Goal: Task Accomplishment & Management: Manage account settings

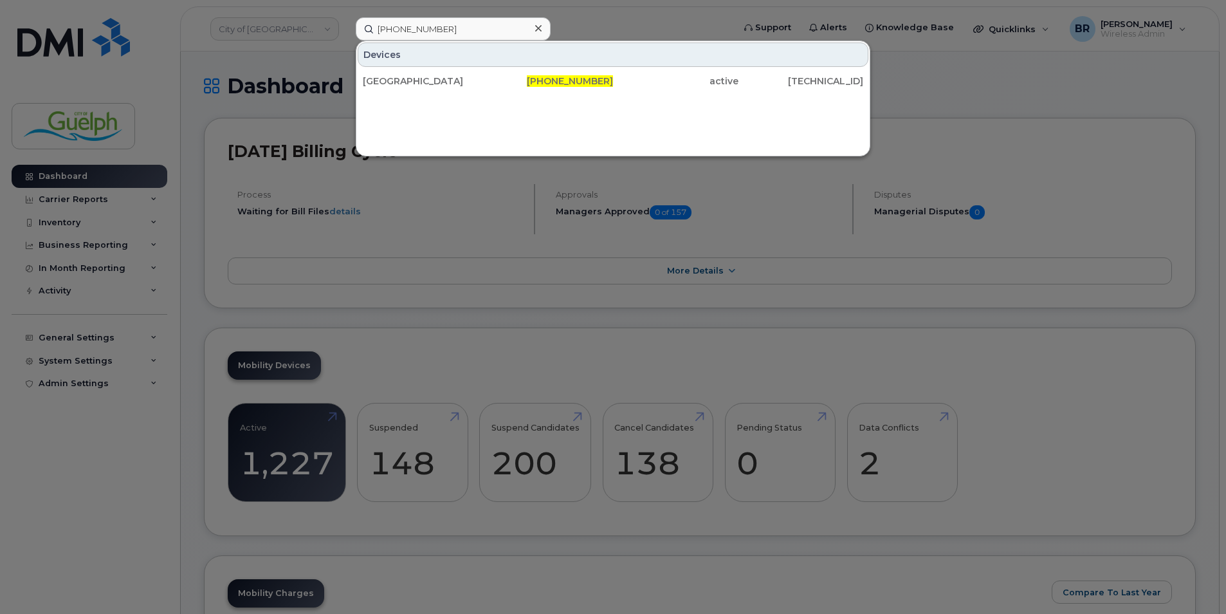
type input "226-332-5291"
drag, startPoint x: 872, startPoint y: 273, endPoint x: 881, endPoint y: 282, distance: 12.7
click at [875, 279] on div at bounding box center [613, 307] width 1226 height 614
click at [475, 32] on input "226-332-5291" at bounding box center [453, 28] width 195 height 23
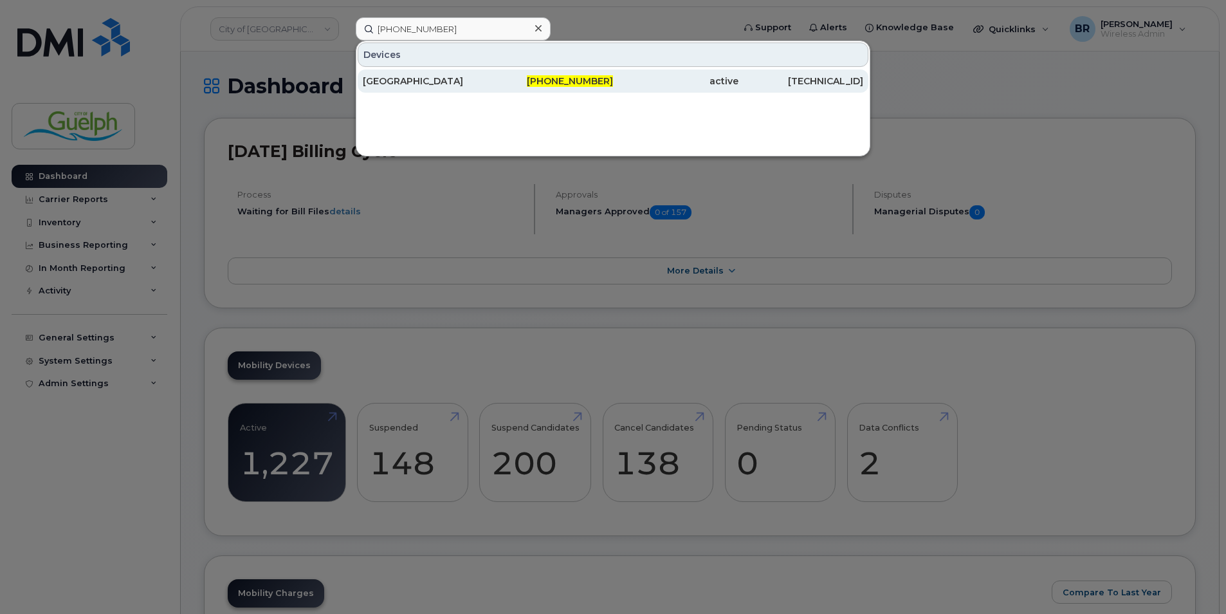
click at [495, 81] on div "226-332-5291" at bounding box center [550, 81] width 125 height 13
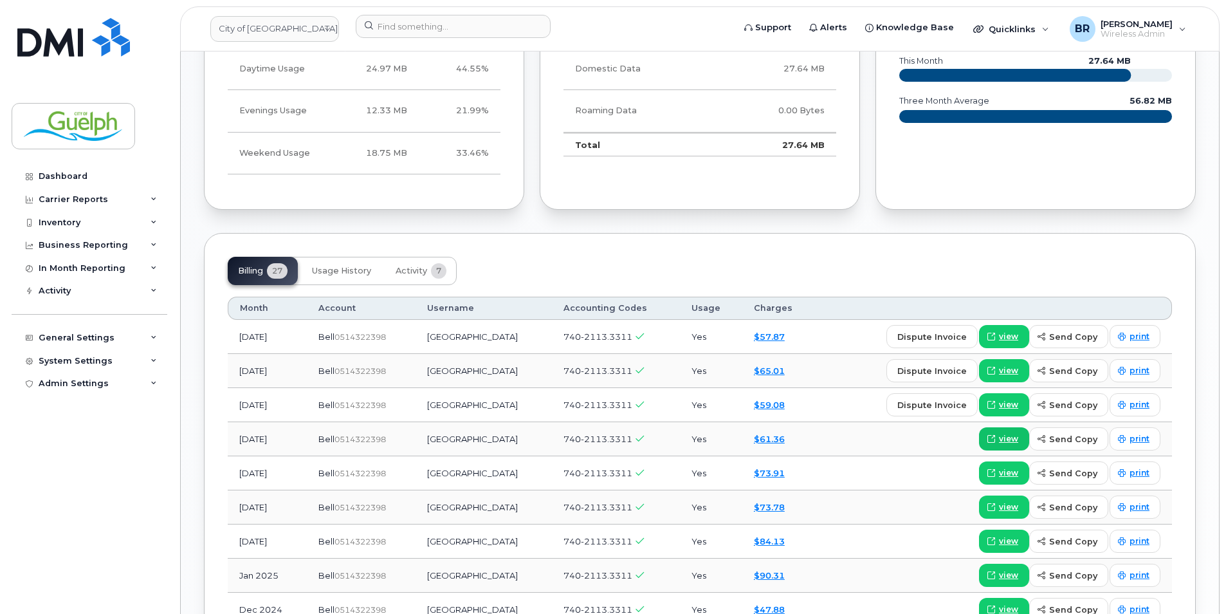
scroll to position [825, 0]
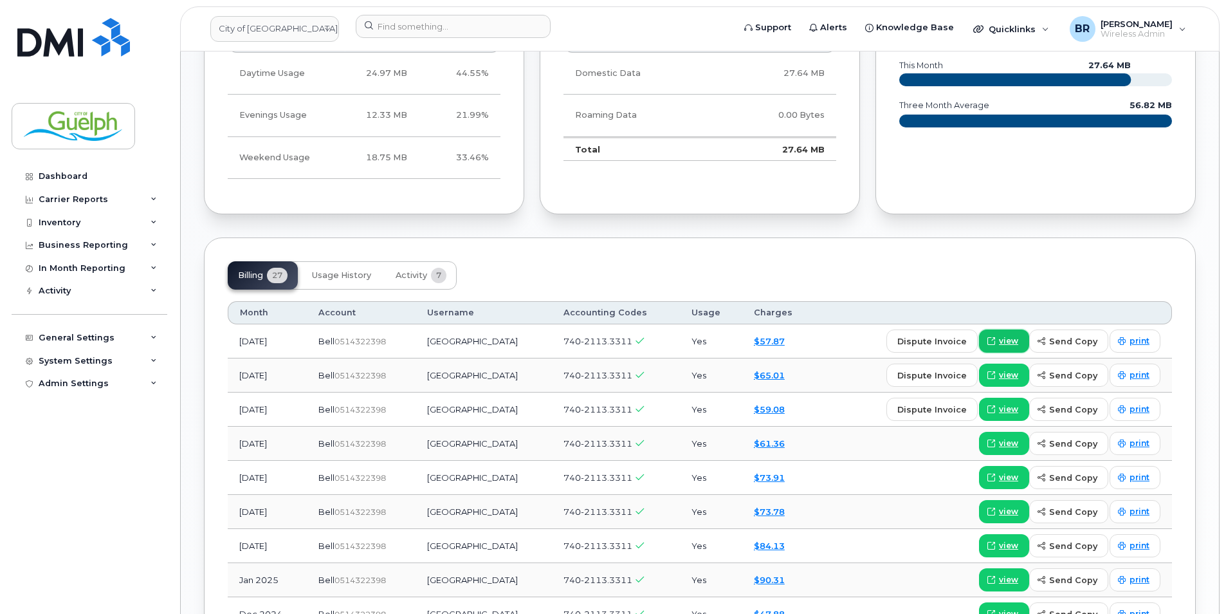
click at [1009, 342] on span "view" at bounding box center [1008, 341] width 19 height 12
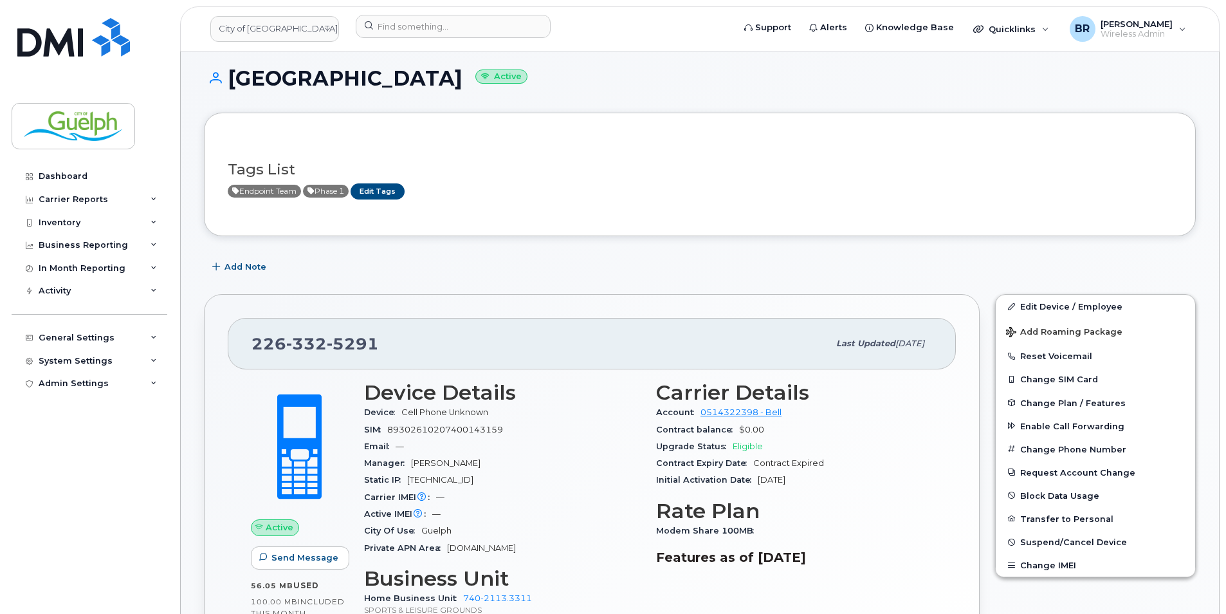
scroll to position [0, 0]
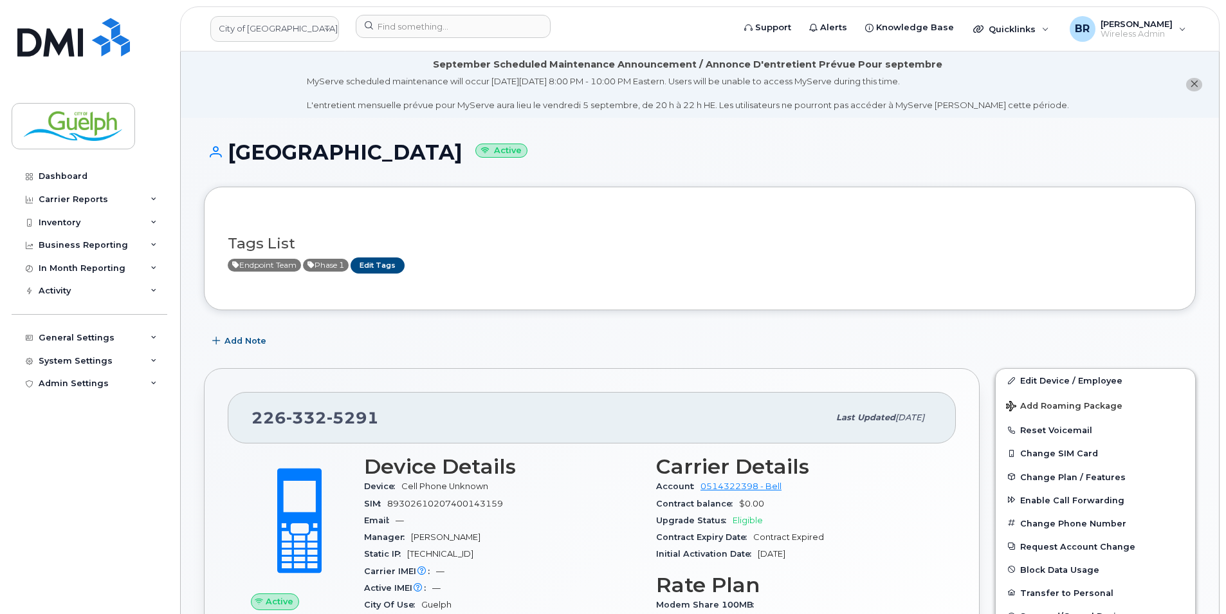
click at [1193, 84] on icon "close notification" at bounding box center [1194, 84] width 8 height 8
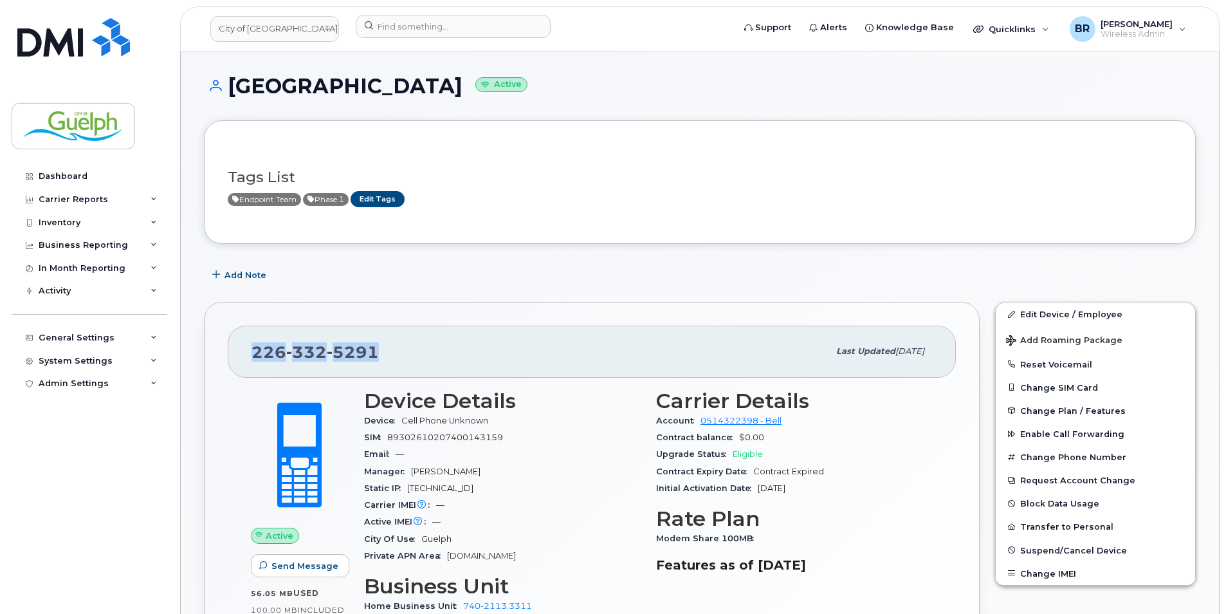
drag, startPoint x: 385, startPoint y: 357, endPoint x: 254, endPoint y: 353, distance: 130.7
click at [254, 353] on div "226 332 5291" at bounding box center [540, 351] width 577 height 27
copy span "226 332 5291"
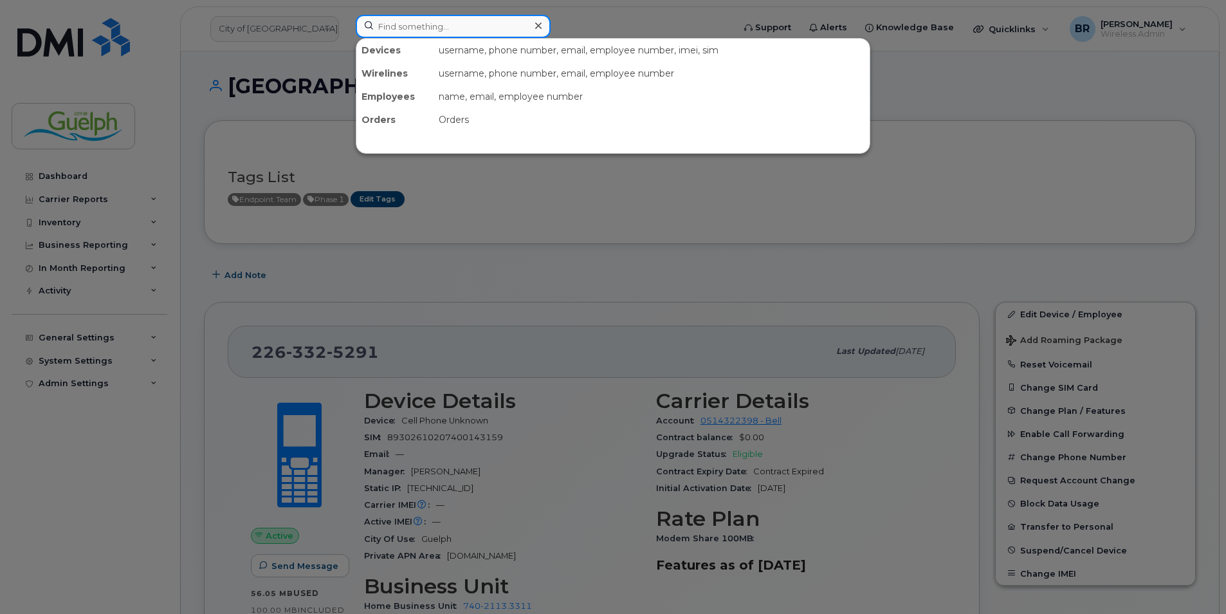
click at [452, 21] on input at bounding box center [453, 26] width 195 height 23
paste input "226-821-1549"
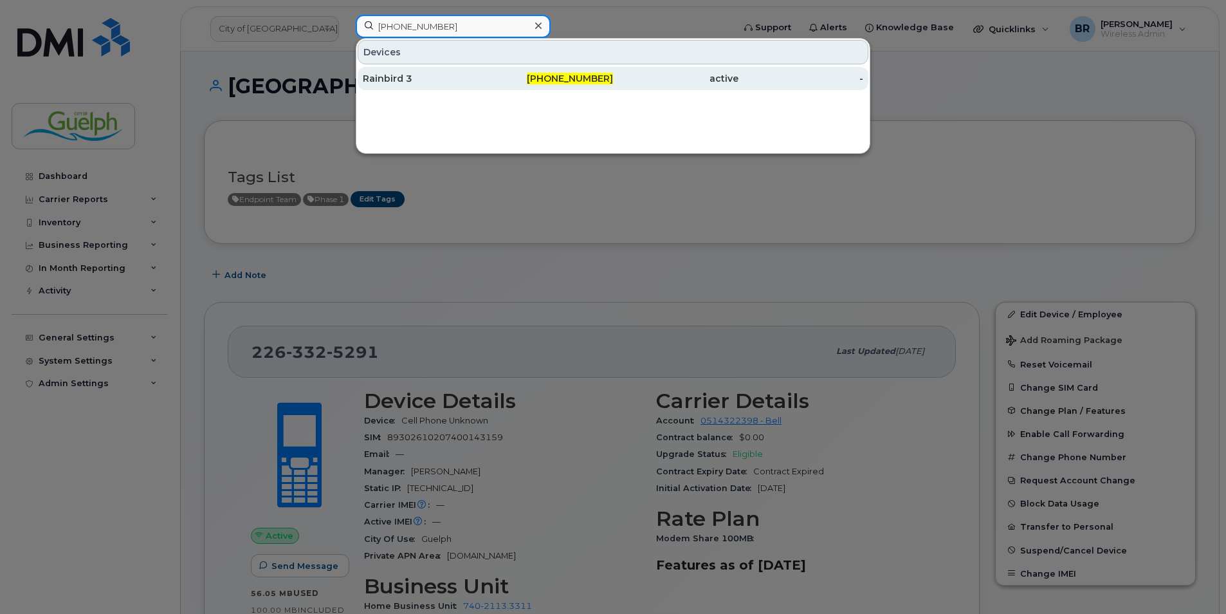
type input "226-821-1549"
click at [423, 82] on div "Rainbird 3" at bounding box center [425, 78] width 125 height 13
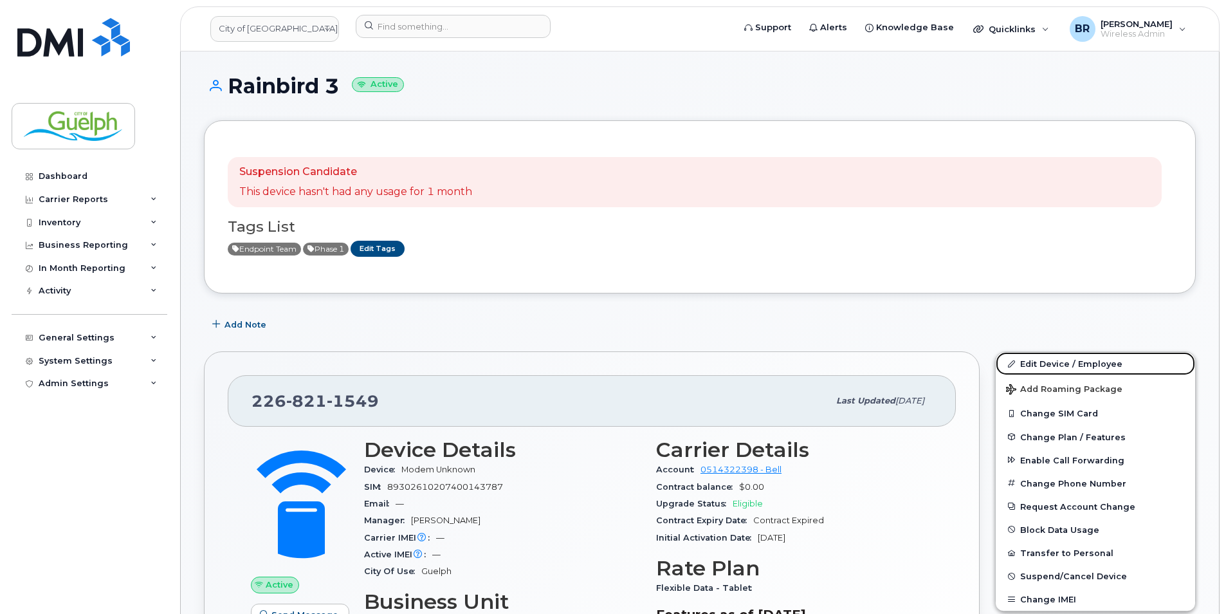
drag, startPoint x: 1065, startPoint y: 356, endPoint x: 1054, endPoint y: 349, distance: 13.6
click at [1065, 356] on link "Edit Device / Employee" at bounding box center [1095, 363] width 199 height 23
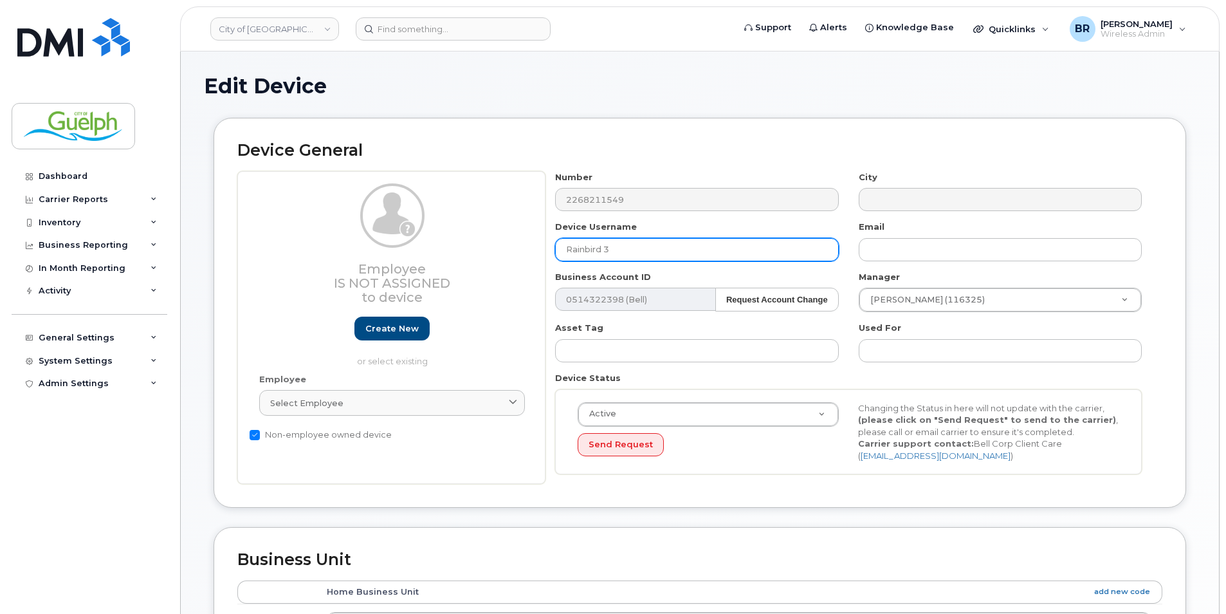
drag, startPoint x: 703, startPoint y: 247, endPoint x: 463, endPoint y: 229, distance: 241.3
click at [463, 229] on div "Employee Is not assigned to device Create new or select existing Employee Selec…" at bounding box center [699, 327] width 925 height 313
type input "Mike Wirth"
click at [309, 437] on label "Non-employee owned device" at bounding box center [321, 434] width 142 height 15
click at [256, 432] on input "Non-employee owned device" at bounding box center [255, 435] width 10 height 10
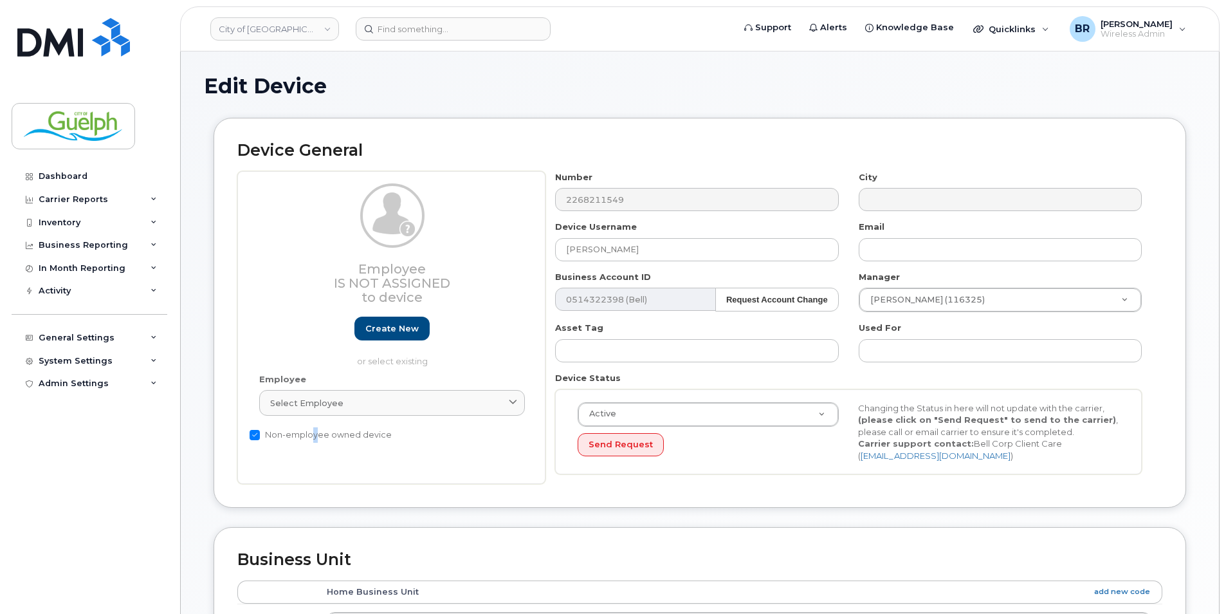
checkbox input "false"
click at [398, 411] on link "Select employee" at bounding box center [392, 403] width 266 height 26
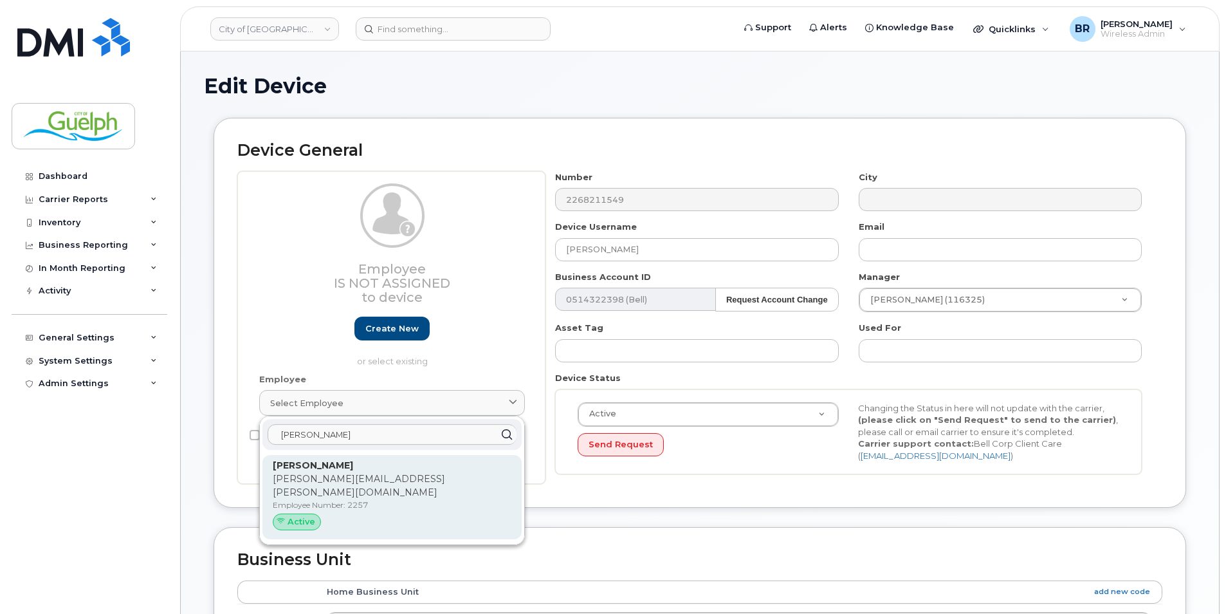
type input "mike wi"
click at [362, 474] on p "[PERSON_NAME][EMAIL_ADDRESS][PERSON_NAME][DOMAIN_NAME]" at bounding box center [392, 485] width 239 height 27
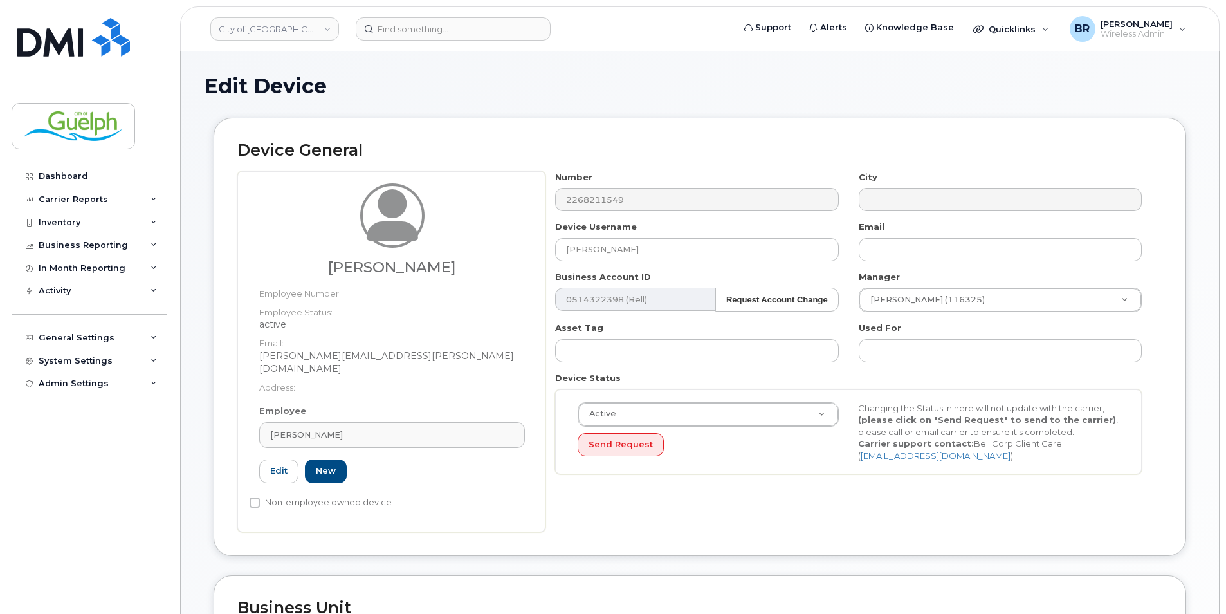
type input "mike.wirth@guelph.ca"
type input "612888"
type input "2257"
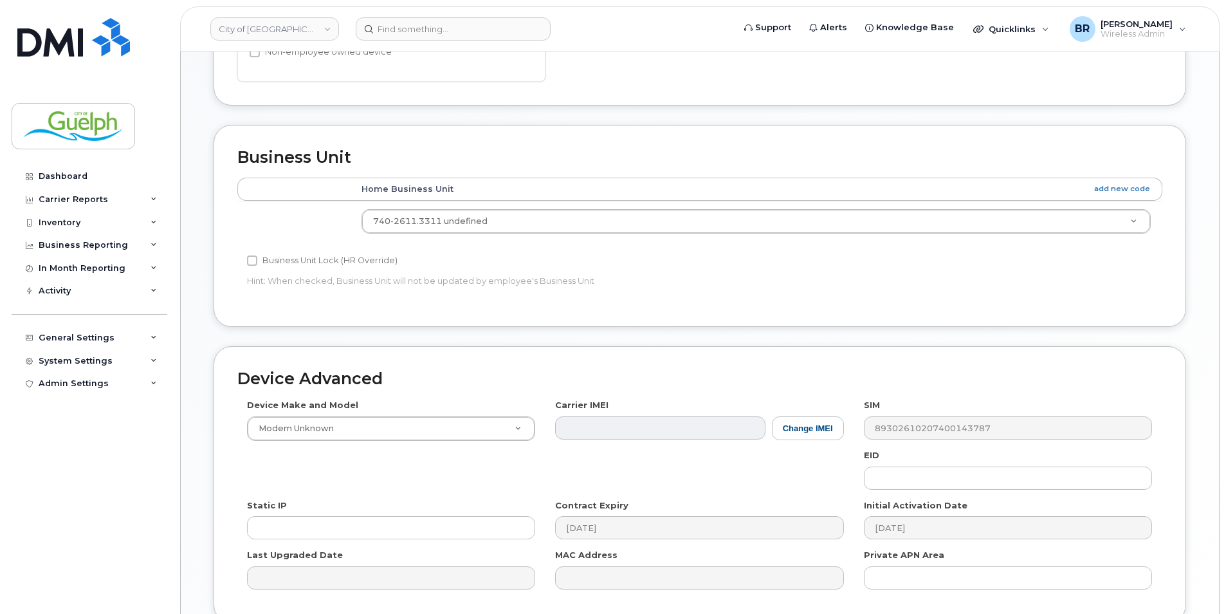
scroll to position [554, 0]
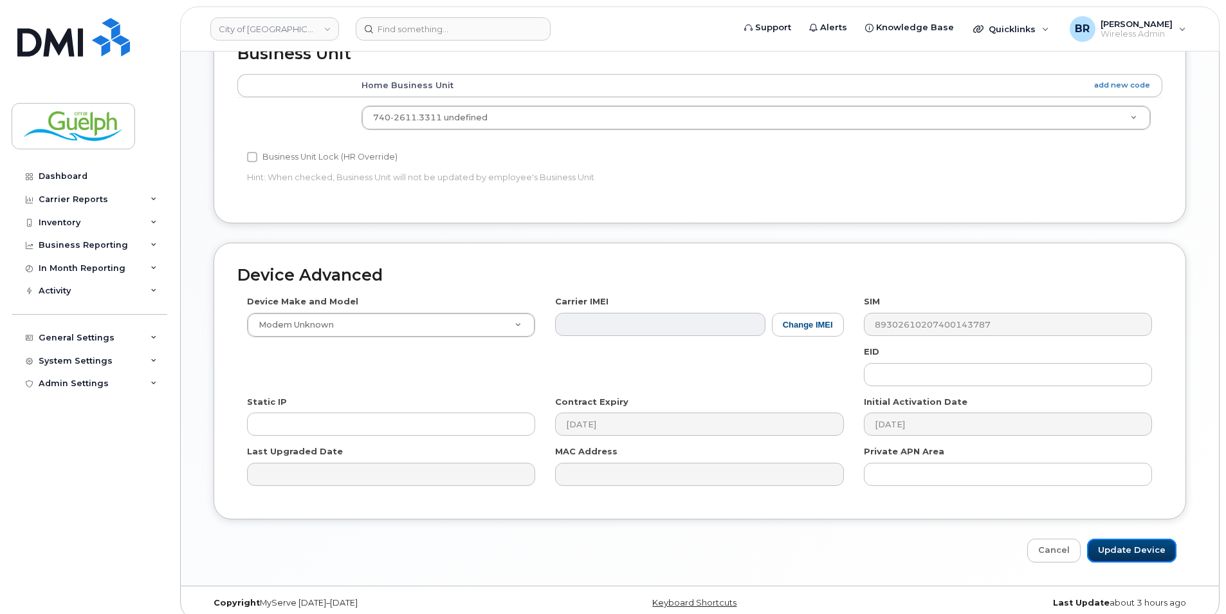
drag, startPoint x: 1151, startPoint y: 535, endPoint x: 1141, endPoint y: 521, distance: 17.0
click at [1151, 538] on input "Update Device" at bounding box center [1131, 550] width 89 height 24
type input "Saving..."
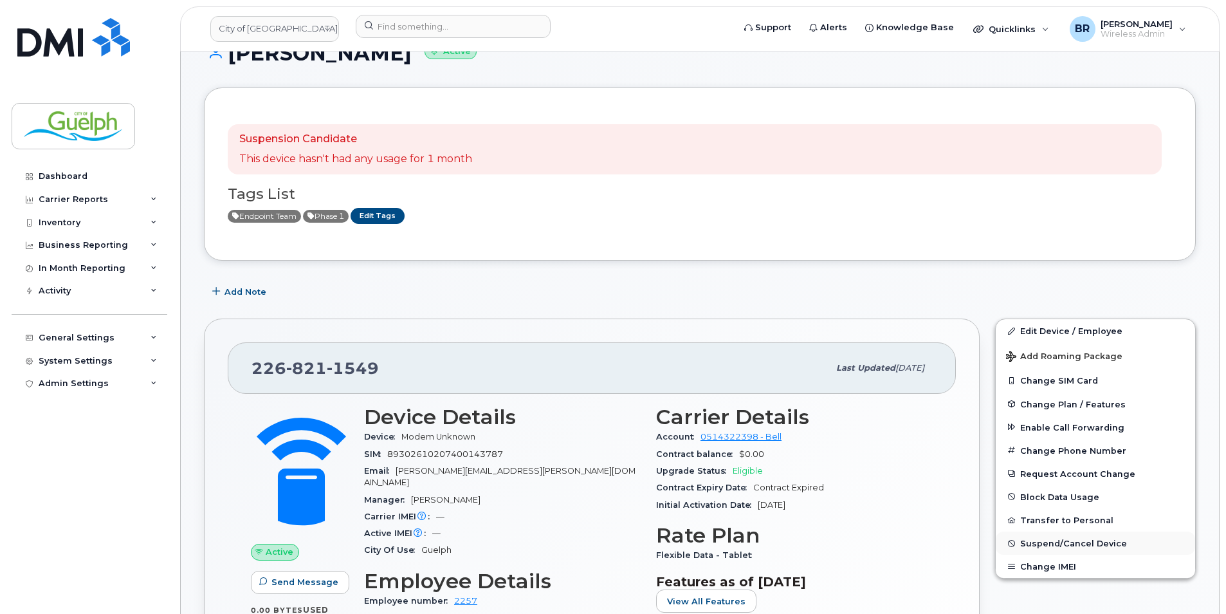
scroll to position [322, 0]
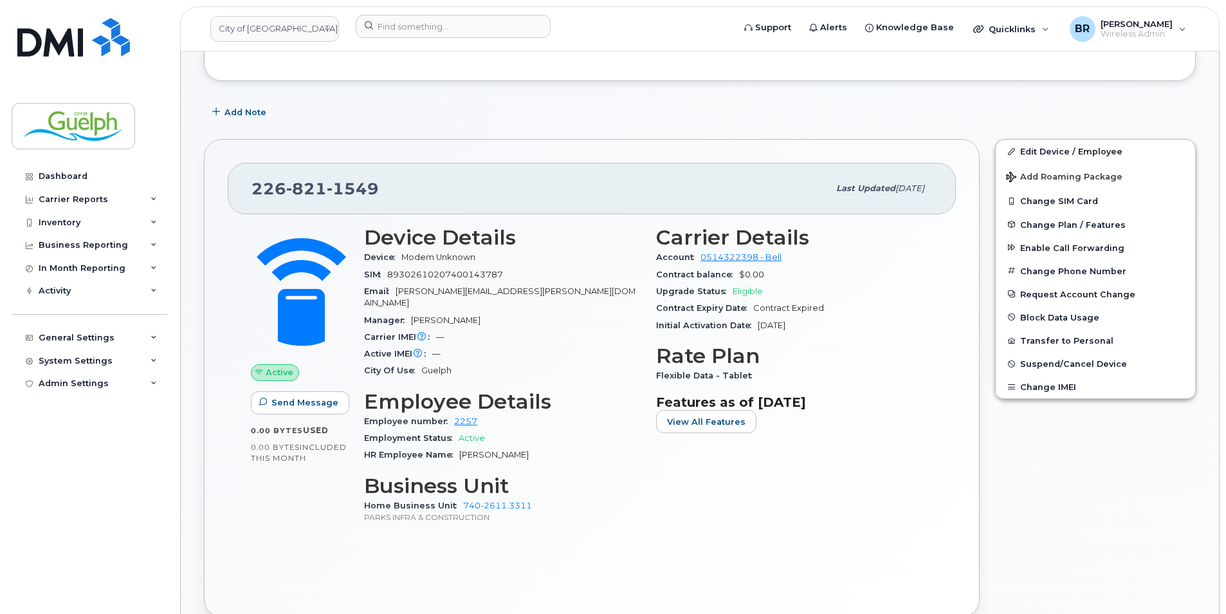
click at [530, 497] on div "Home Business Unit 740-2611.3311 PARKS INFRA & CONSTRUCTION" at bounding box center [502, 511] width 277 height 28
click at [97, 34] on img at bounding box center [73, 37] width 113 height 39
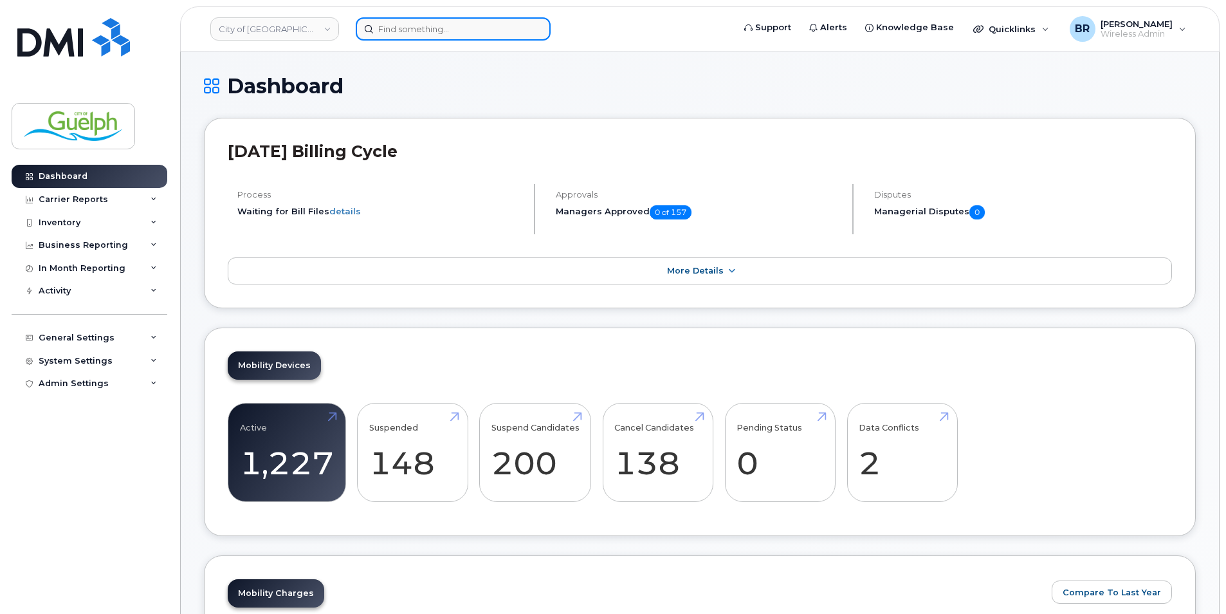
click at [430, 30] on input at bounding box center [453, 28] width 195 height 23
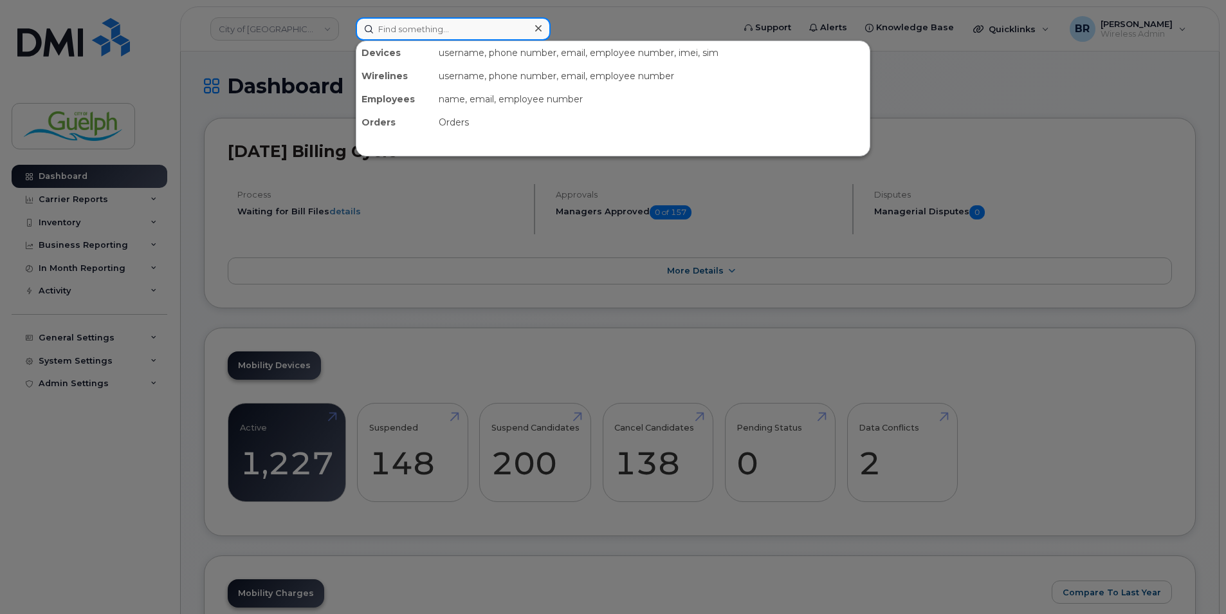
paste input "519-829-8572"
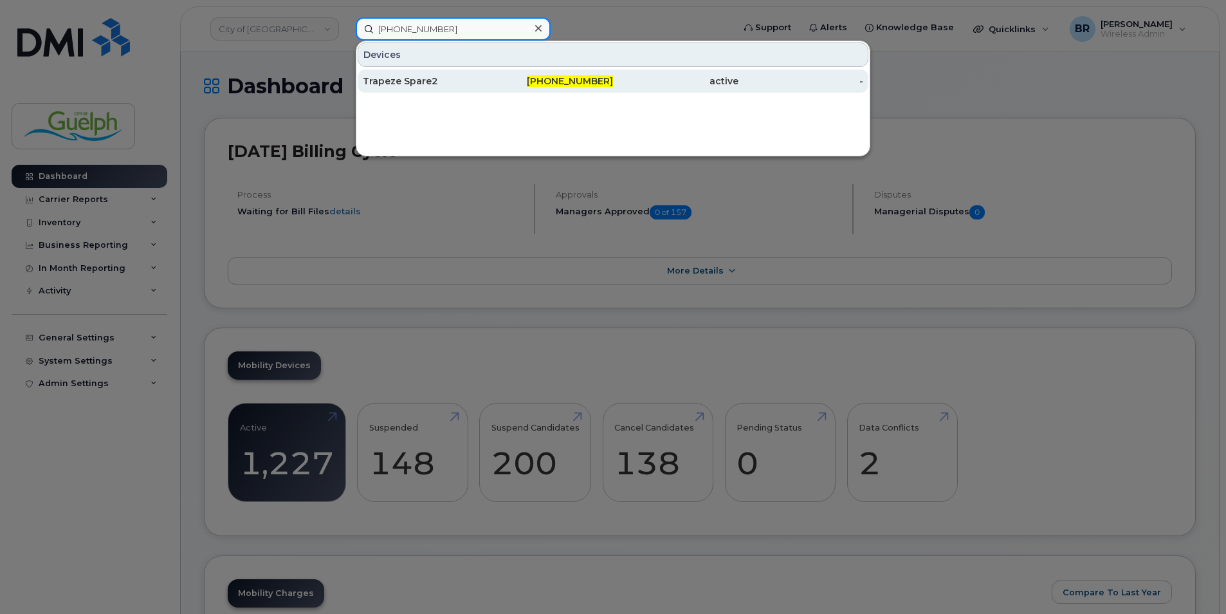
type input "519-829-8572"
click at [419, 79] on div "Trapeze Spare2" at bounding box center [425, 81] width 125 height 13
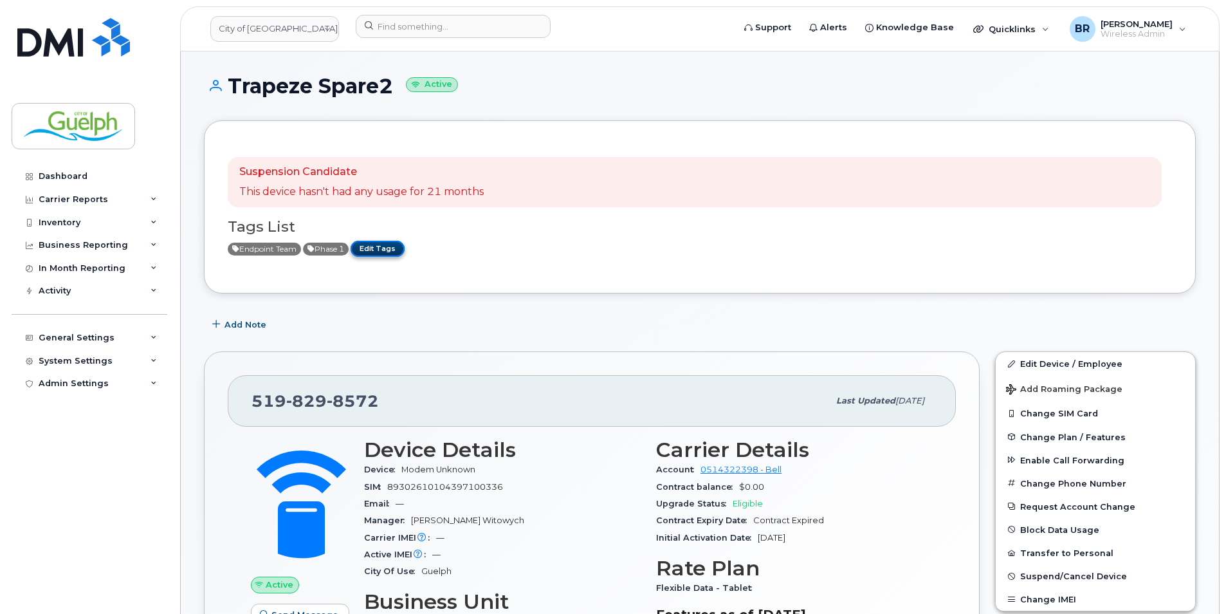
click at [394, 248] on link "Edit Tags" at bounding box center [378, 249] width 54 height 16
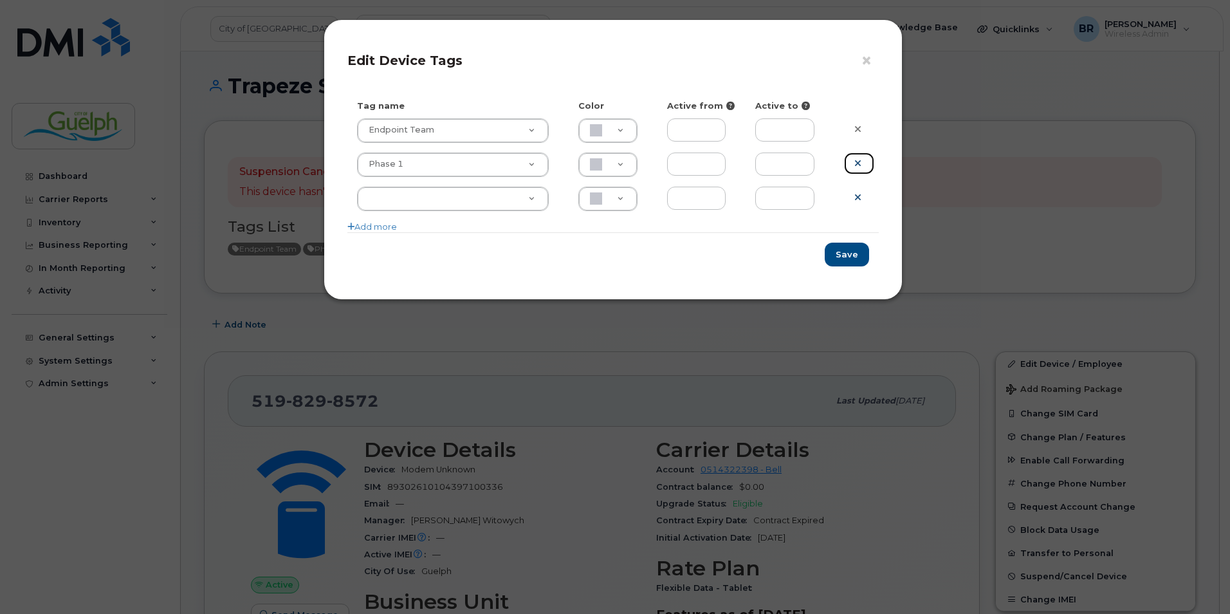
click at [856, 159] on icon at bounding box center [857, 163] width 7 height 10
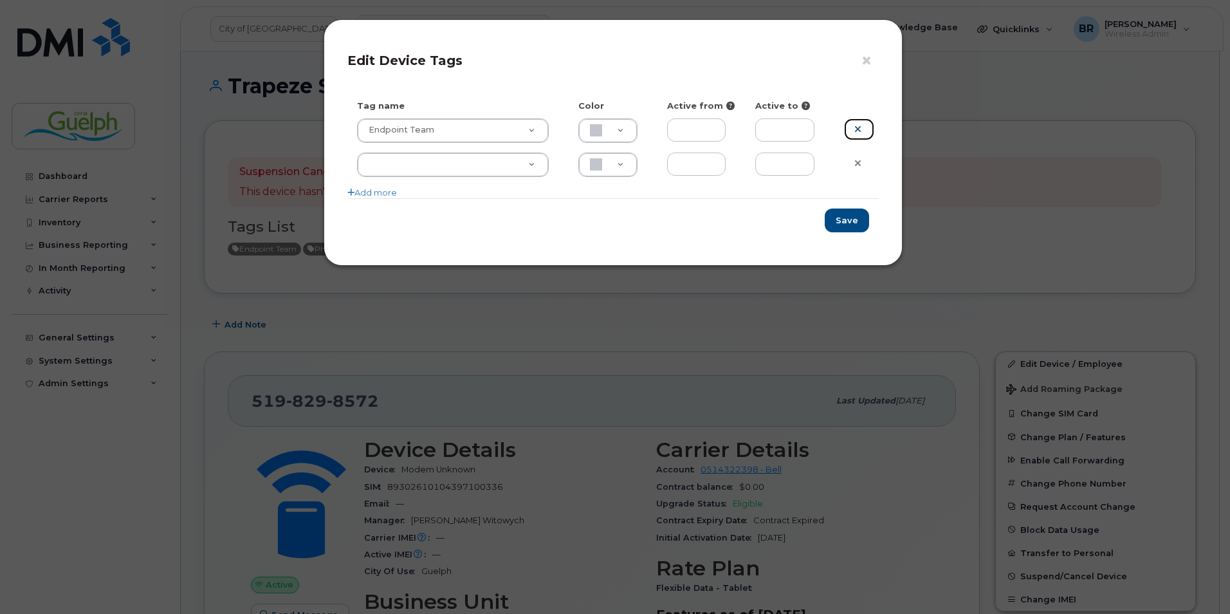
click at [860, 128] on icon at bounding box center [857, 129] width 7 height 10
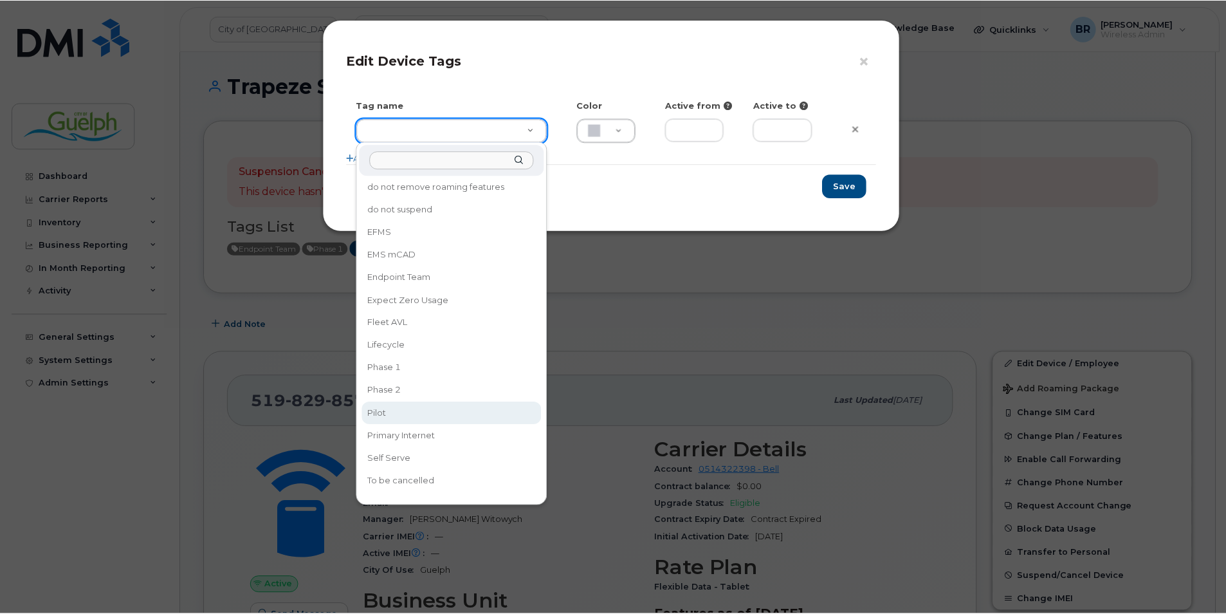
scroll to position [154, 0]
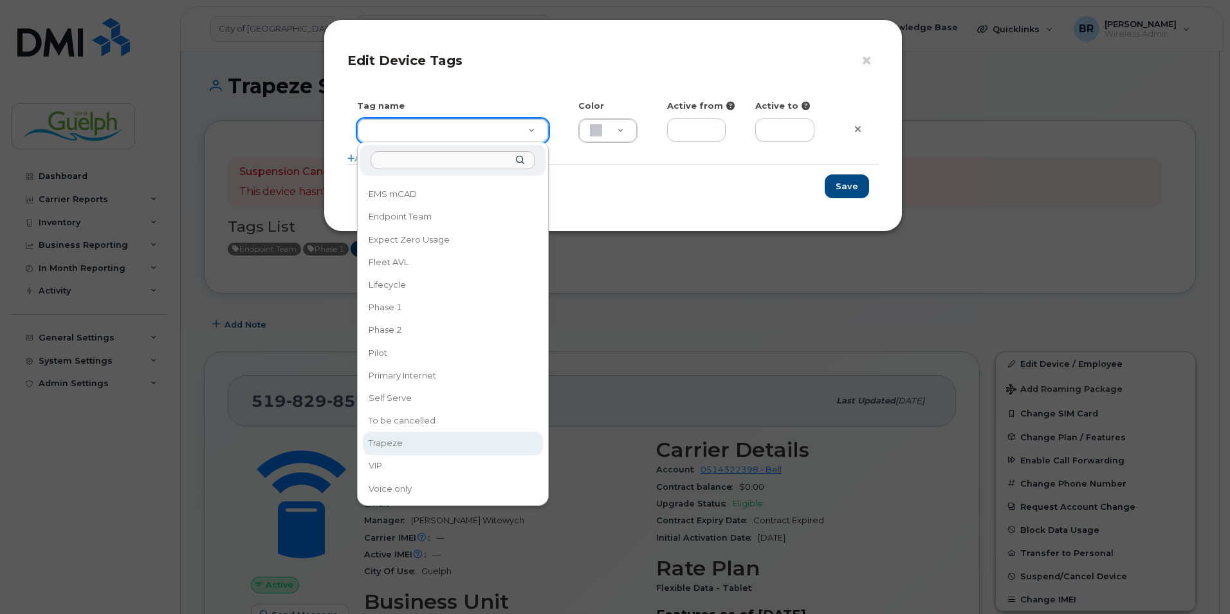
type input "Trapeze"
type input "CAF0F6"
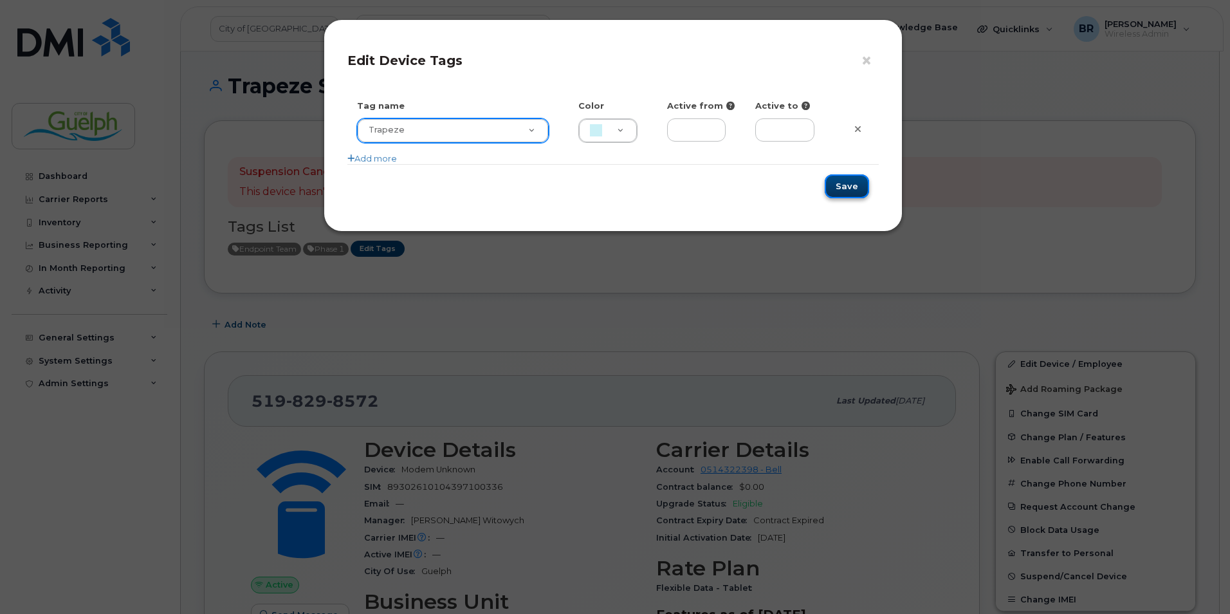
click at [853, 186] on button "Save" at bounding box center [847, 186] width 44 height 24
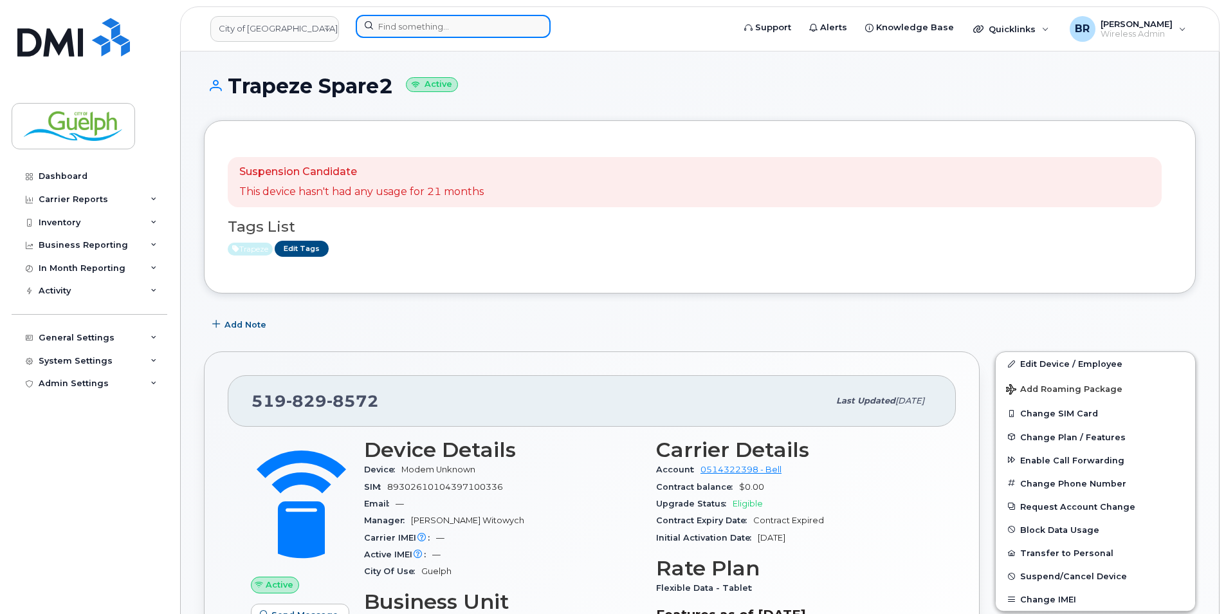
click at [410, 16] on input at bounding box center [453, 26] width 195 height 23
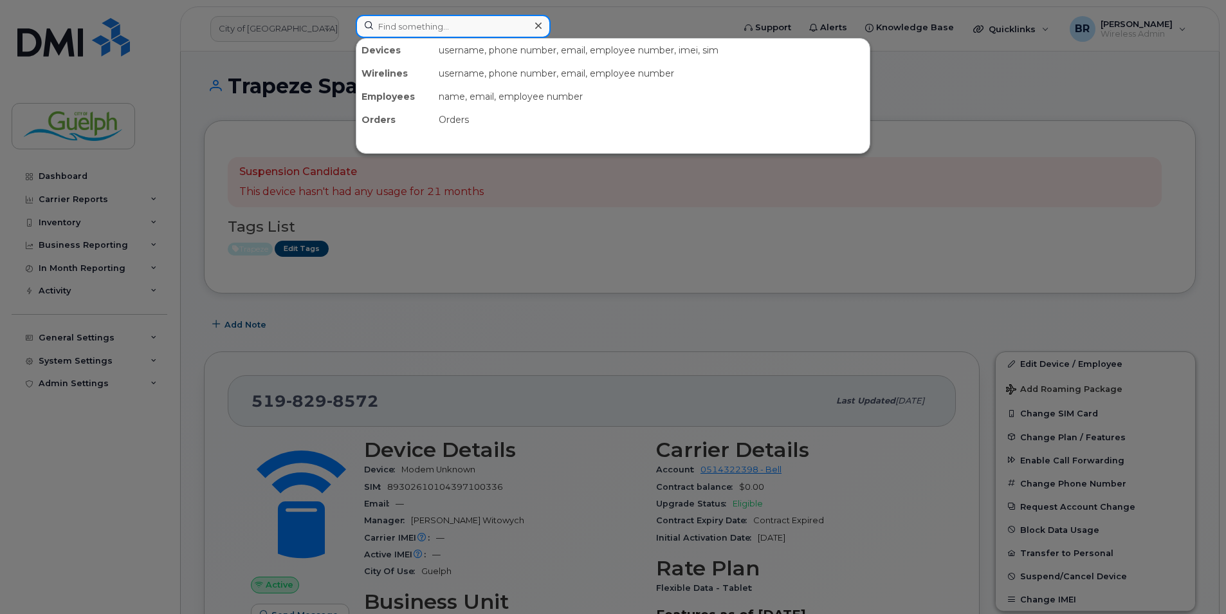
paste input "226-821-5007"
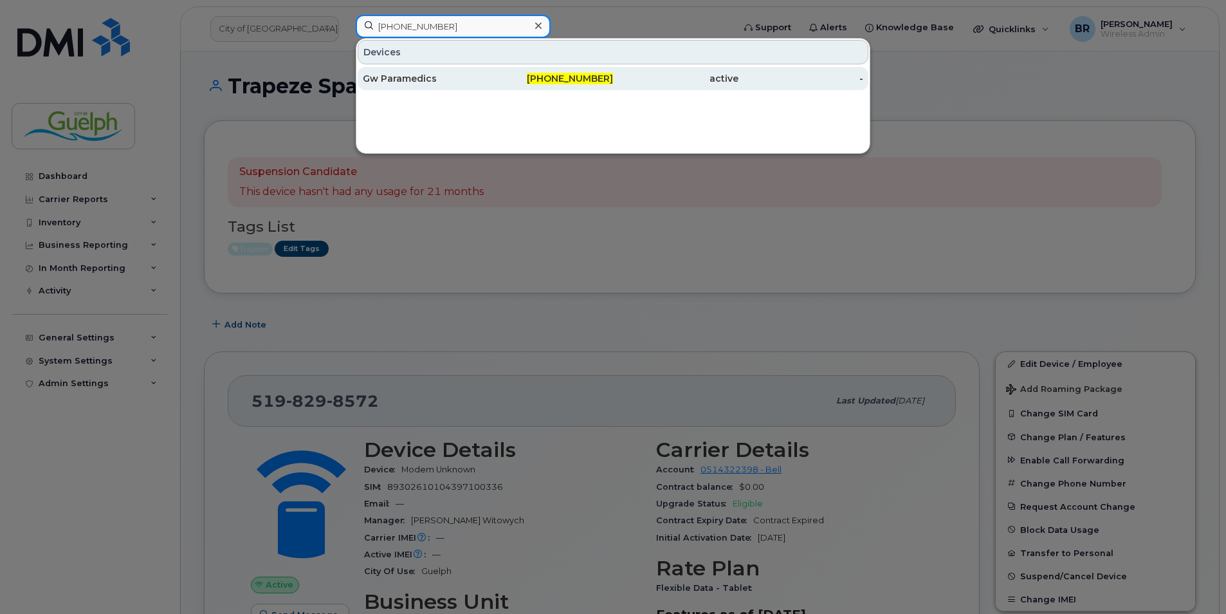
type input "226-821-5007"
click at [488, 71] on div "Gw Paramedics" at bounding box center [550, 78] width 125 height 23
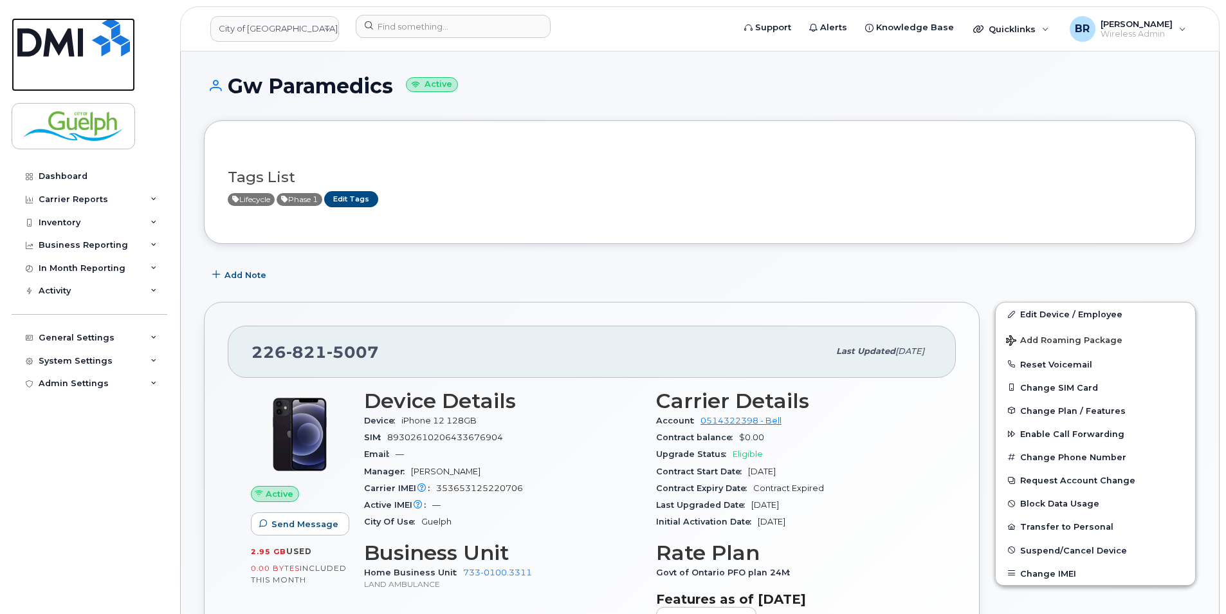
click at [115, 51] on img at bounding box center [73, 37] width 113 height 39
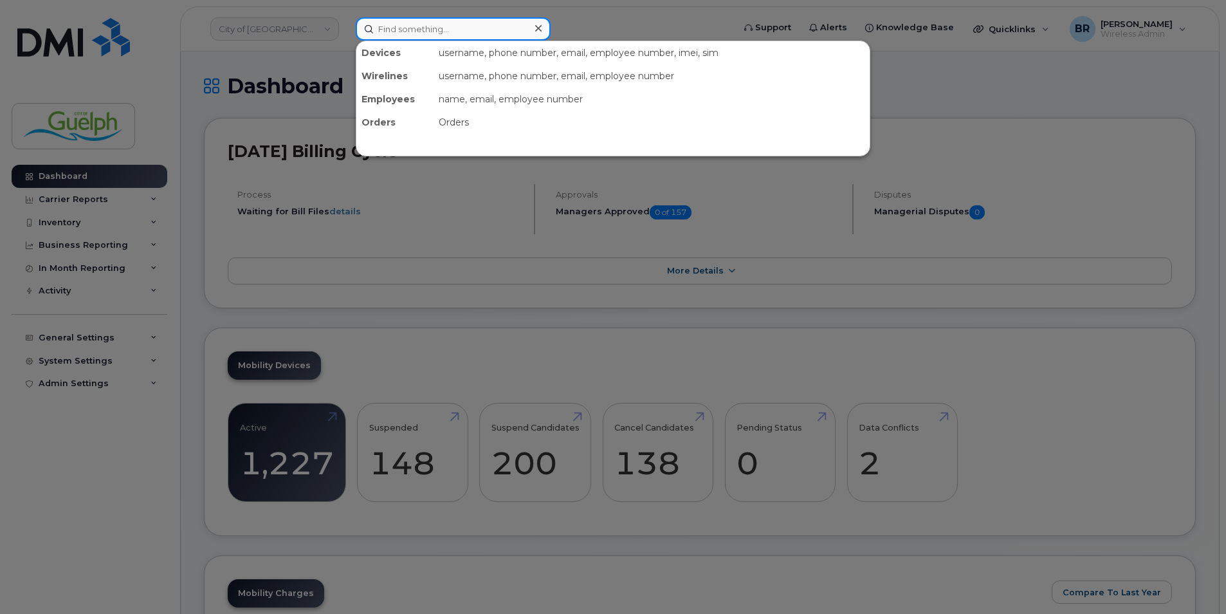
click at [427, 36] on input at bounding box center [453, 28] width 195 height 23
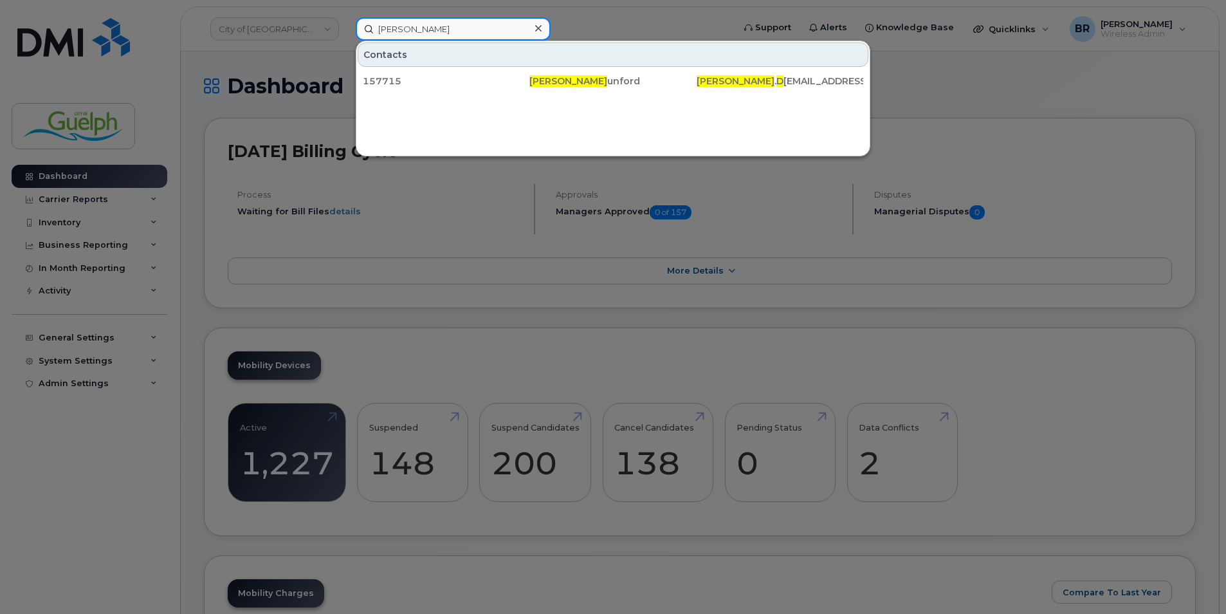
type input "[PERSON_NAME]"
click at [538, 27] on icon at bounding box center [538, 28] width 6 height 10
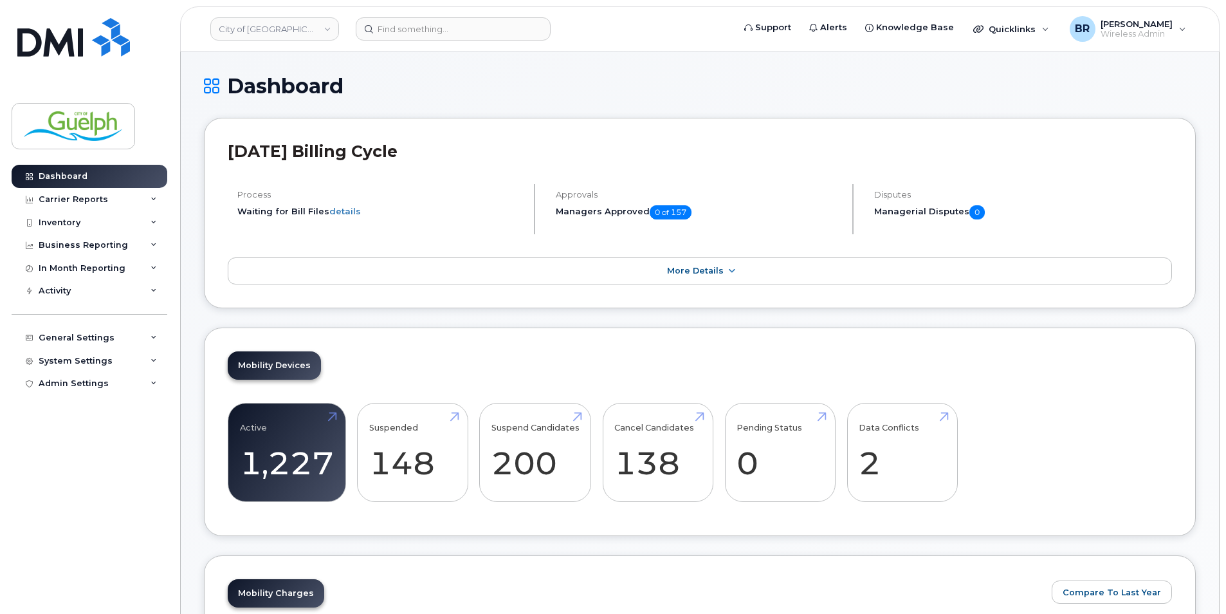
click at [1119, 410] on div "Active 1,227 3% Suspended 148 80% Suspend Candidates 200 Cancel Candidates 138 …" at bounding box center [700, 458] width 944 height 110
